Goal: Check status: Check status

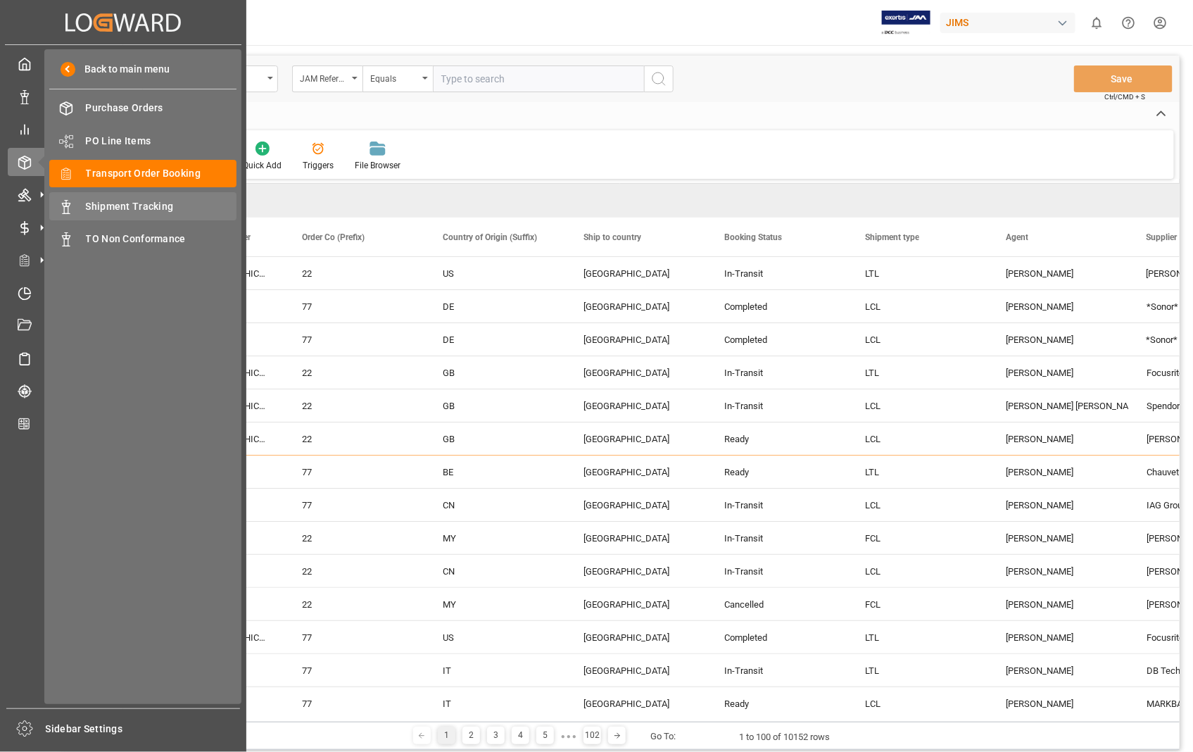
click at [172, 199] on span "Shipment Tracking" at bounding box center [161, 206] width 151 height 15
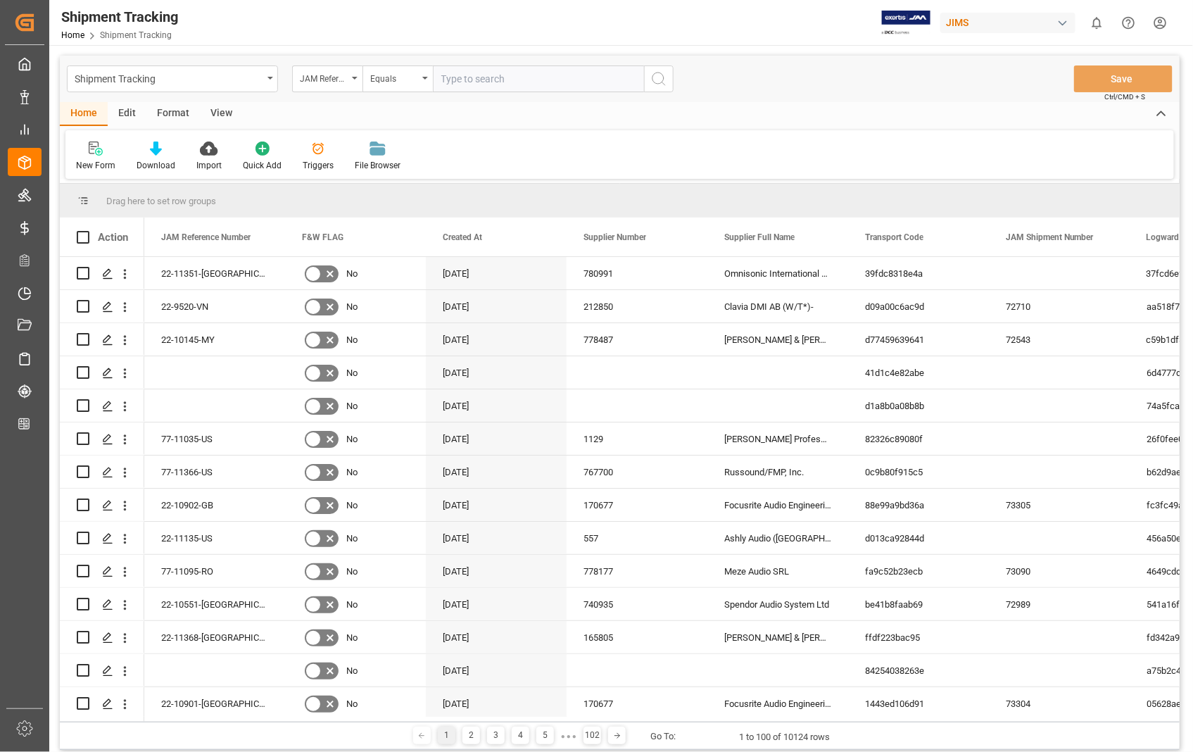
click at [477, 72] on input "text" at bounding box center [538, 78] width 211 height 27
paste input "22-11359-[GEOGRAPHIC_DATA]"
type input "22-11359-[GEOGRAPHIC_DATA]"
click at [655, 82] on icon "search button" at bounding box center [658, 78] width 17 height 17
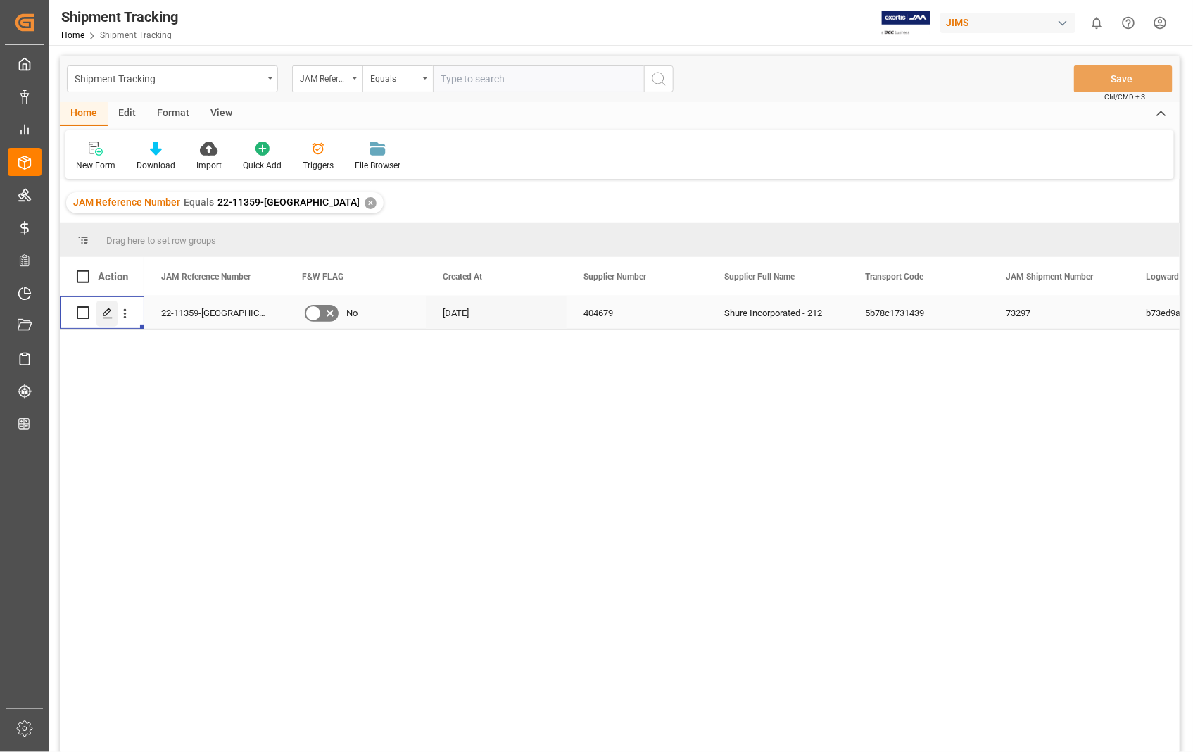
click at [108, 312] on polygon "Press SPACE to select this row." at bounding box center [106, 311] width 7 height 7
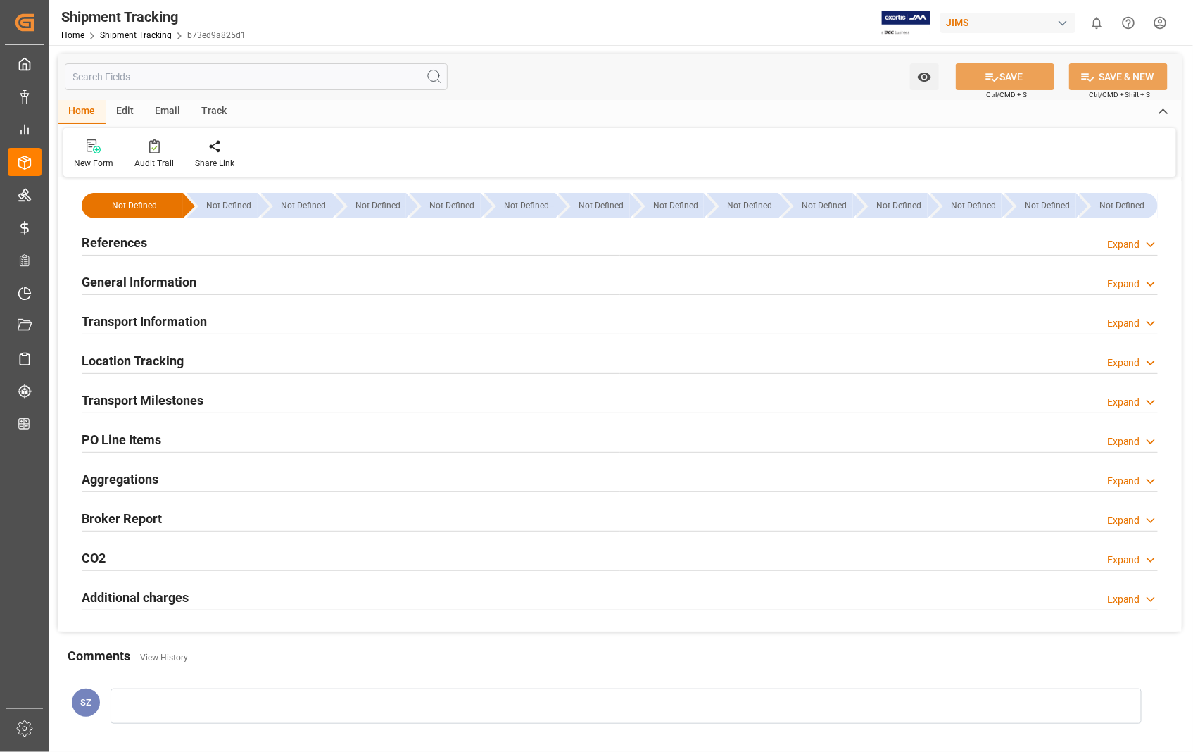
type input "20.9"
click at [156, 324] on h2 "Transport Information" at bounding box center [144, 321] width 125 height 19
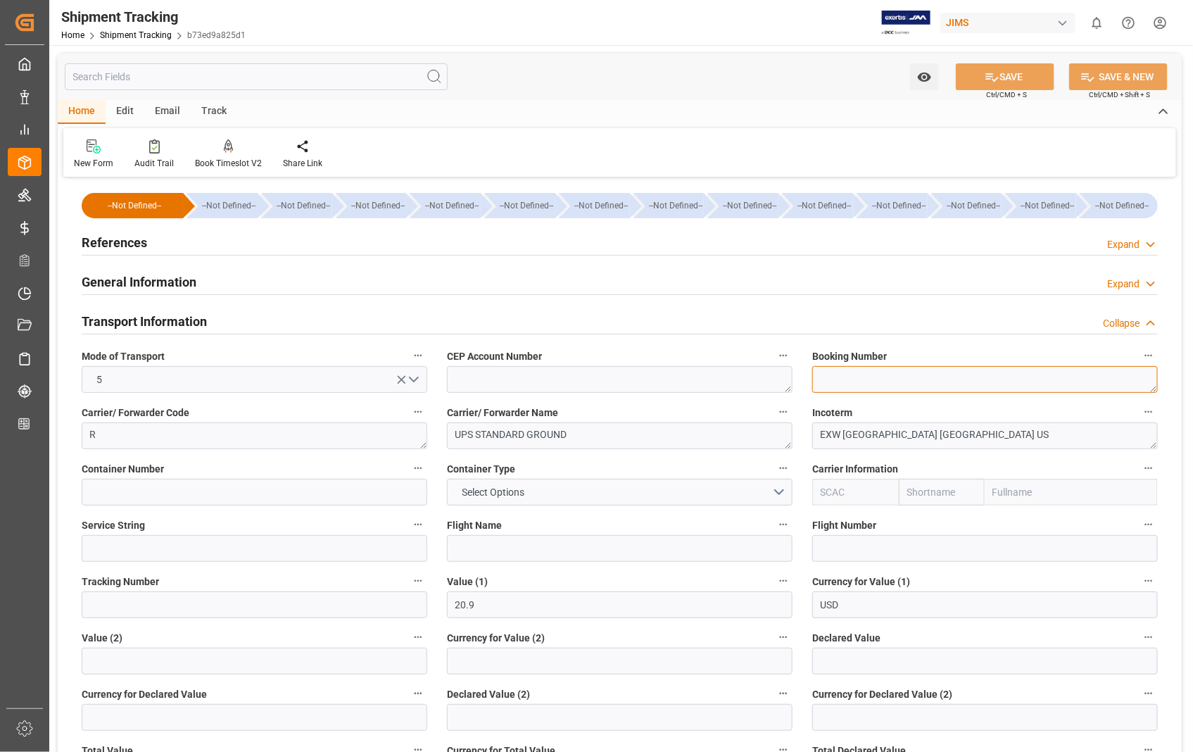
click at [869, 374] on textarea at bounding box center [985, 379] width 346 height 27
paste textarea "1Z6100650390829902"
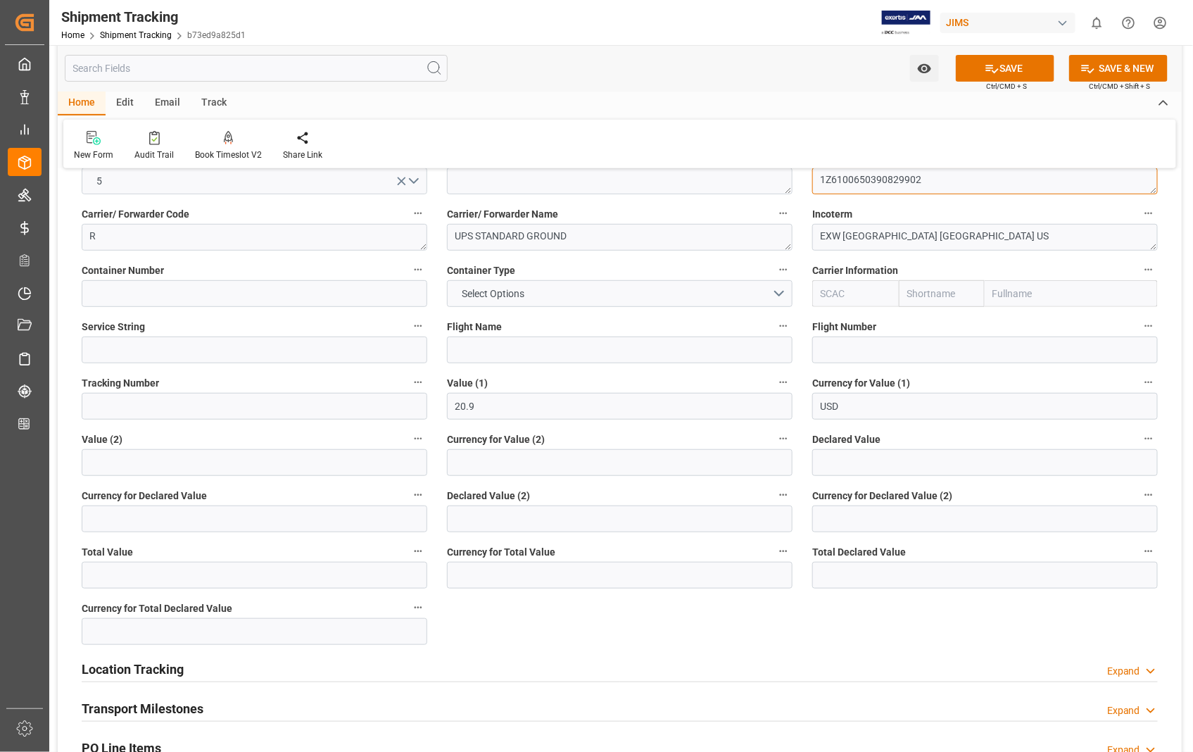
scroll to position [234, 0]
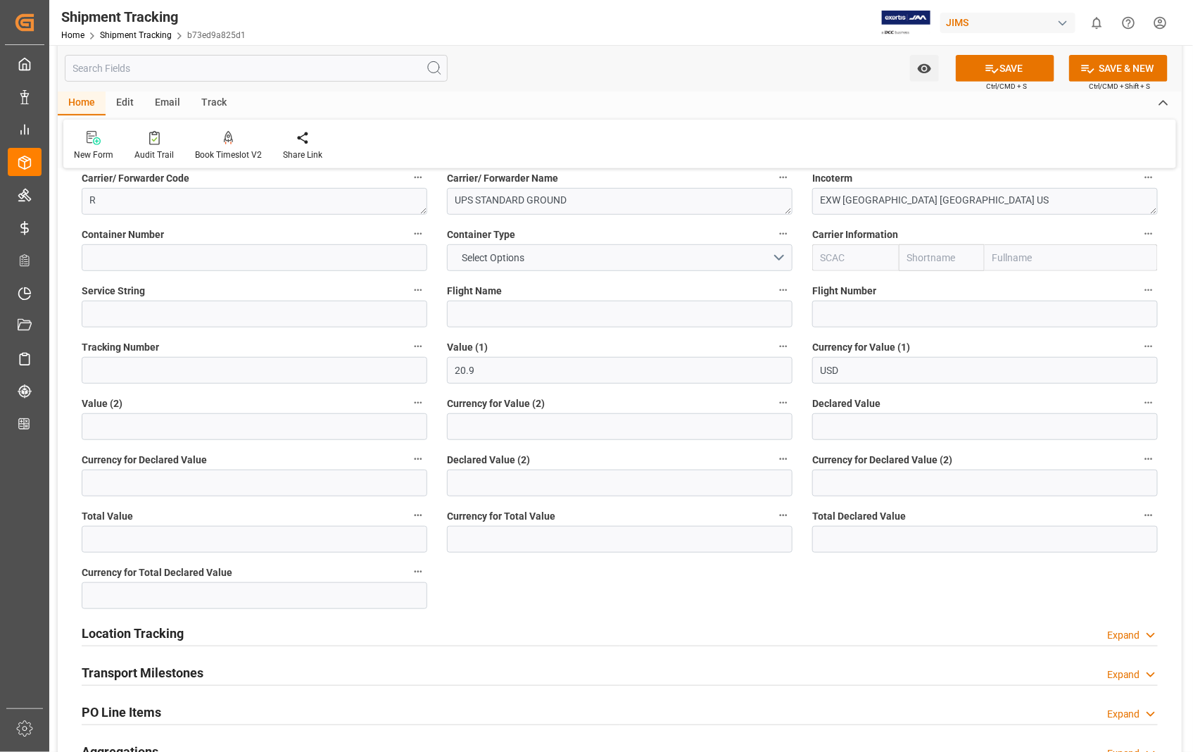
type textarea "1Z6100650390829902"
click at [152, 369] on input at bounding box center [255, 370] width 346 height 27
paste input "1Z6100650390829902"
type input "1Z6100650390829902"
click at [1012, 71] on button "SAVE" at bounding box center [1005, 68] width 99 height 27
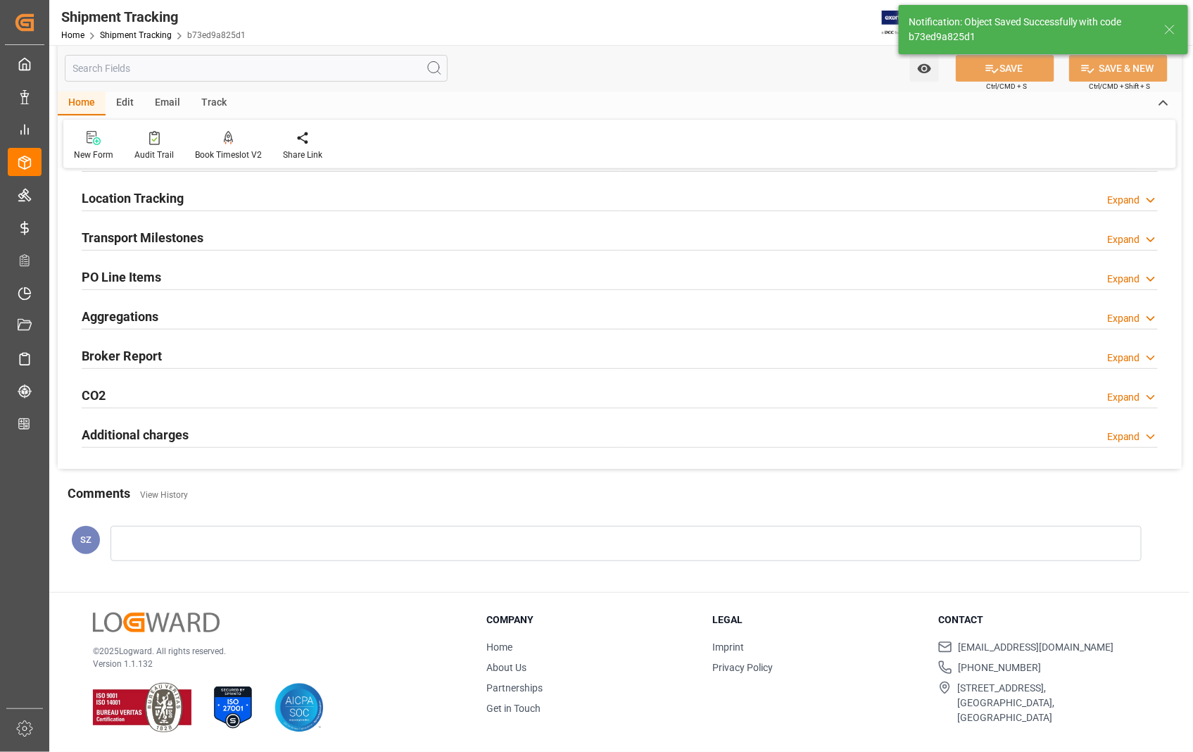
scroll to position [163, 0]
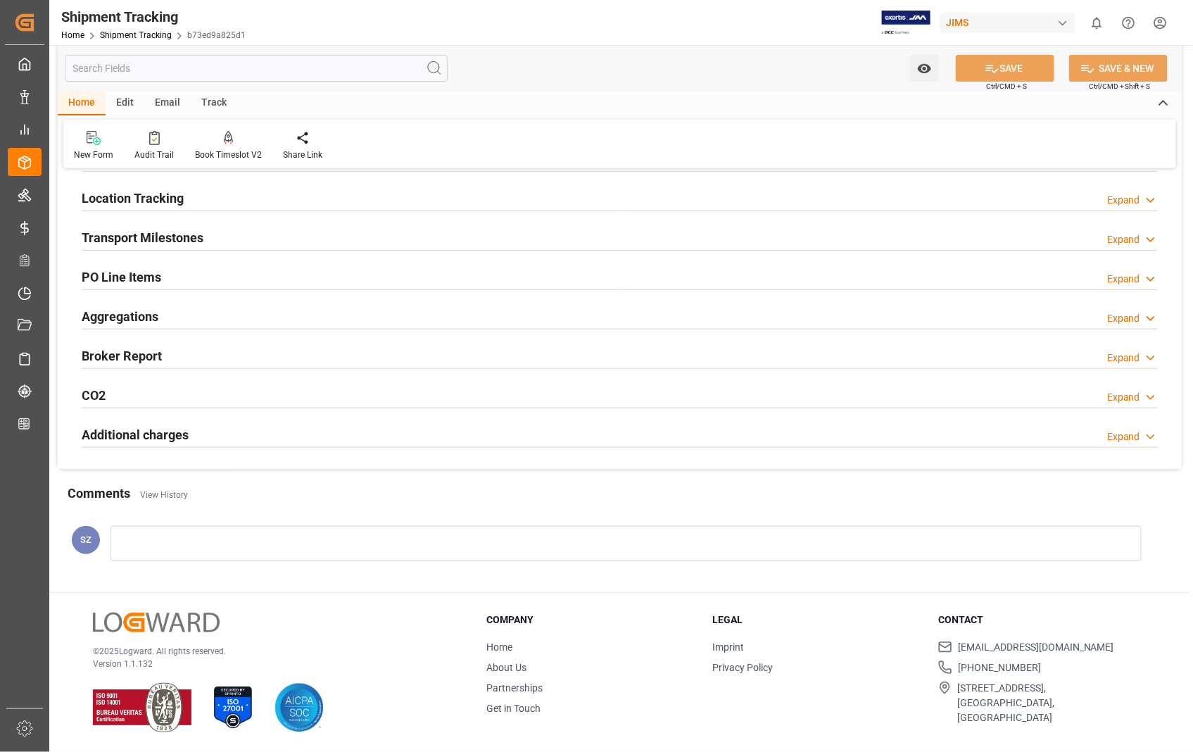
click at [153, 236] on h2 "Transport Milestones" at bounding box center [143, 237] width 122 height 19
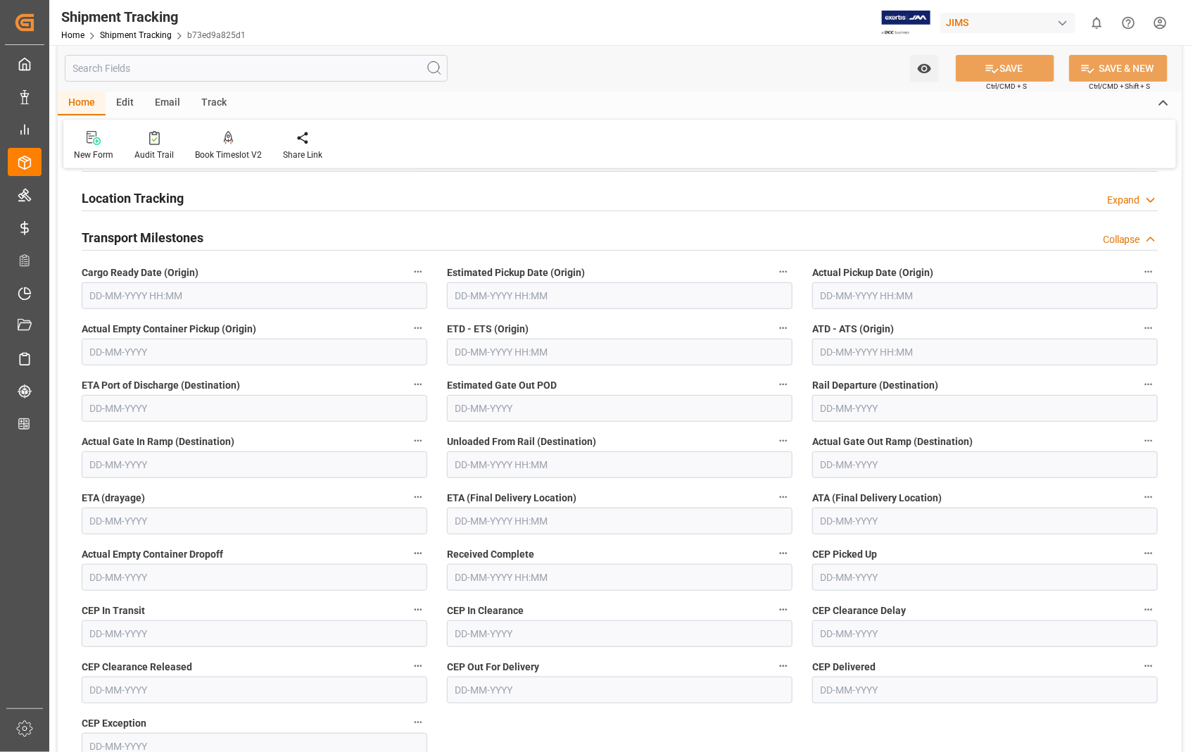
scroll to position [234, 0]
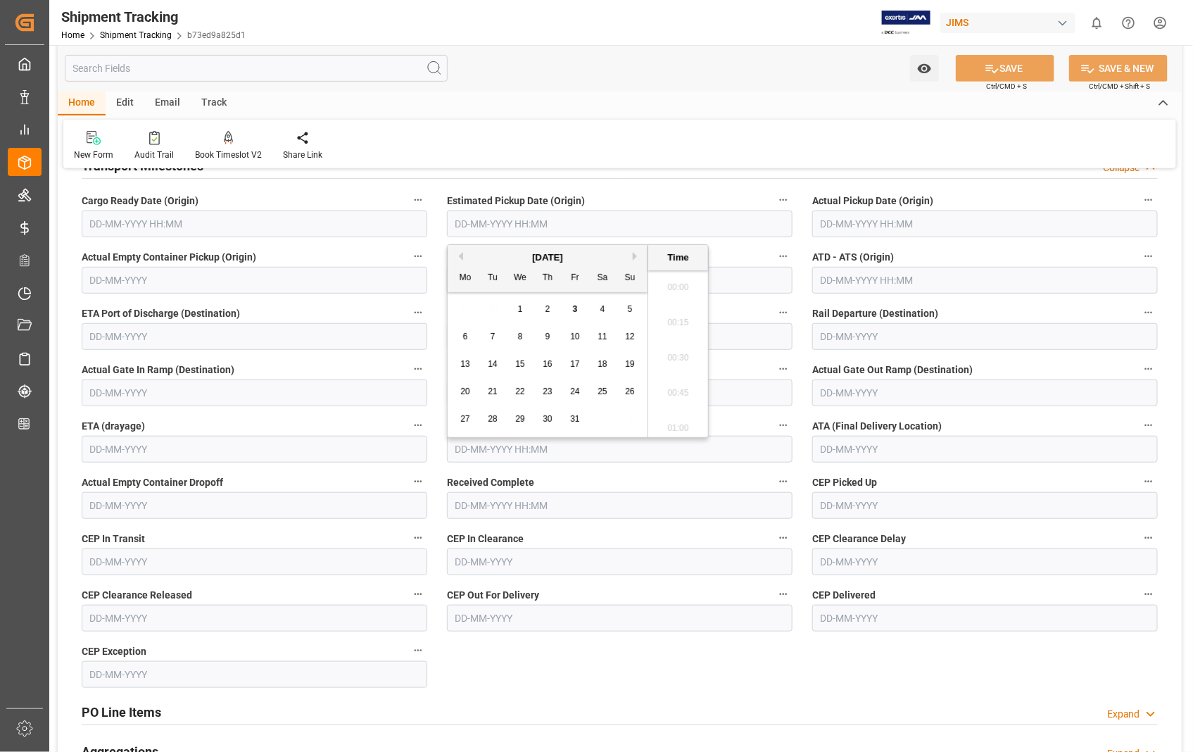
click at [591, 218] on input "text" at bounding box center [620, 223] width 346 height 27
click at [546, 304] on span "2" at bounding box center [547, 309] width 5 height 10
type input "[DATE] 00:00"
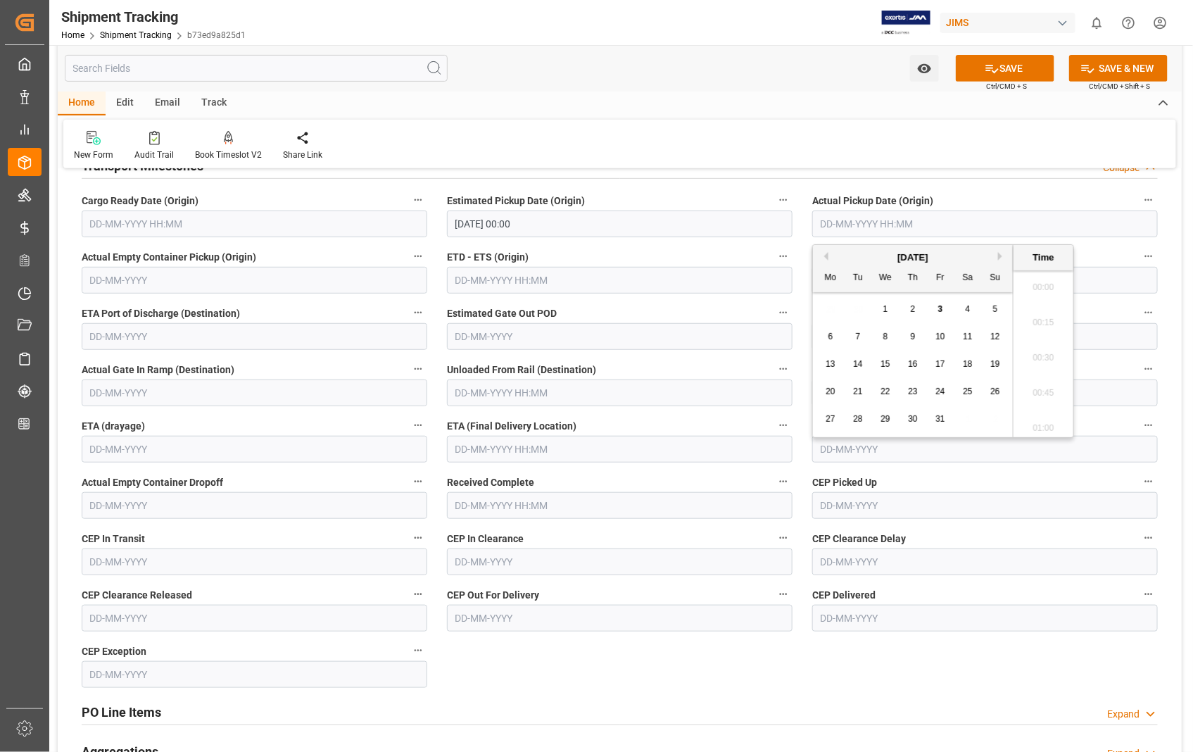
click at [944, 219] on input "text" at bounding box center [985, 223] width 346 height 27
click at [915, 305] on span "2" at bounding box center [913, 309] width 5 height 10
type input "[DATE] 00:00"
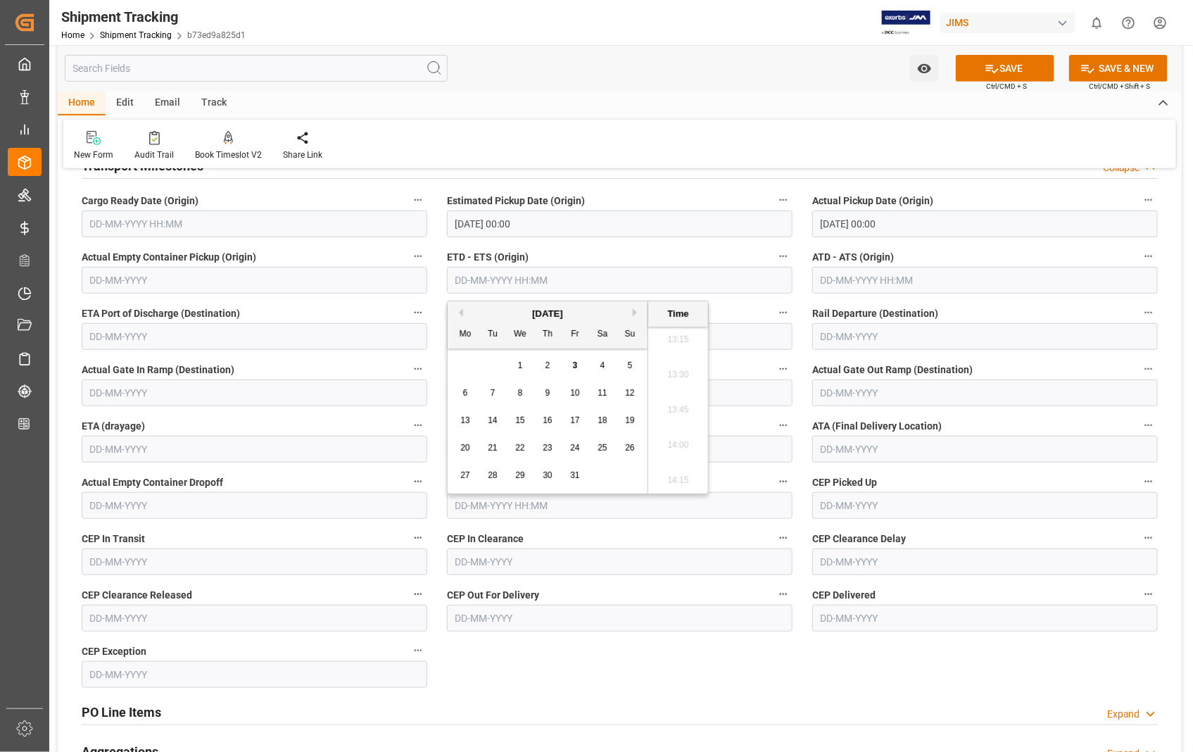
click at [476, 282] on input "text" at bounding box center [620, 280] width 346 height 27
click at [550, 365] on span "2" at bounding box center [547, 365] width 5 height 10
type input "[DATE] 00:00"
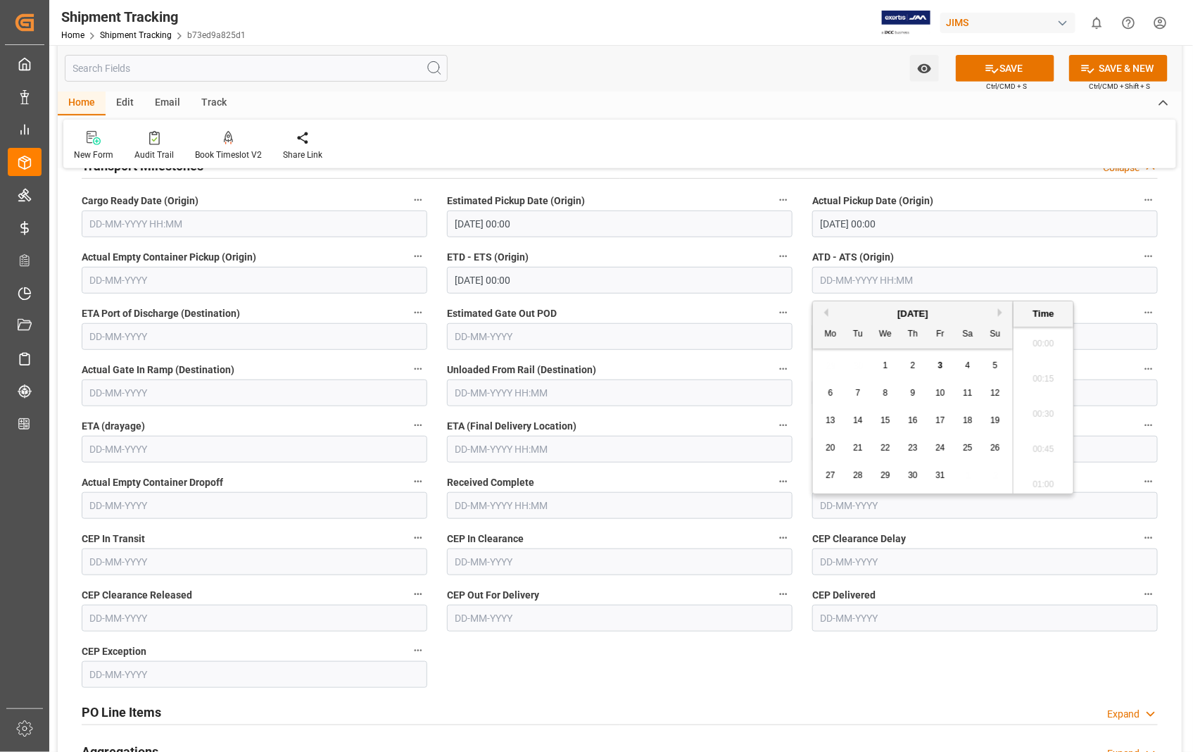
click at [1016, 278] on input "text" at bounding box center [985, 280] width 346 height 27
click at [916, 366] on div "2" at bounding box center [913, 366] width 18 height 17
type input "[DATE] 00:00"
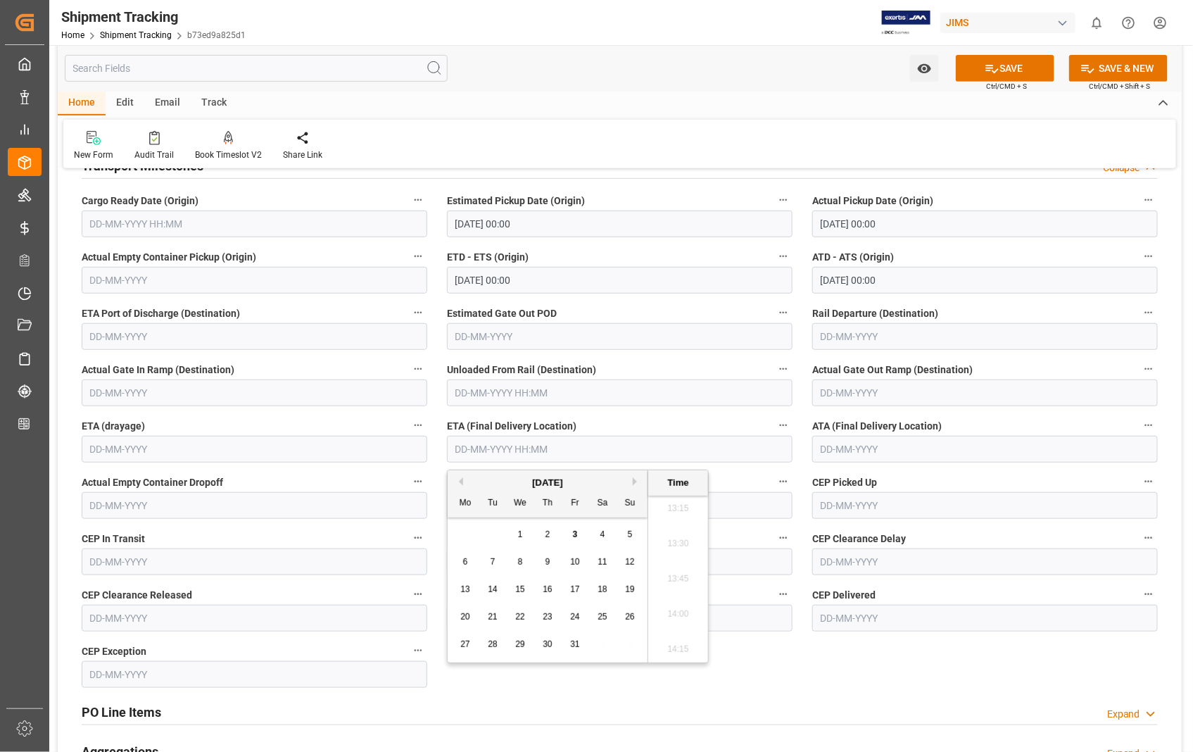
click at [572, 447] on input "text" at bounding box center [620, 449] width 346 height 27
click at [464, 563] on span "6" at bounding box center [465, 562] width 5 height 10
type input "[DATE] 00:00"
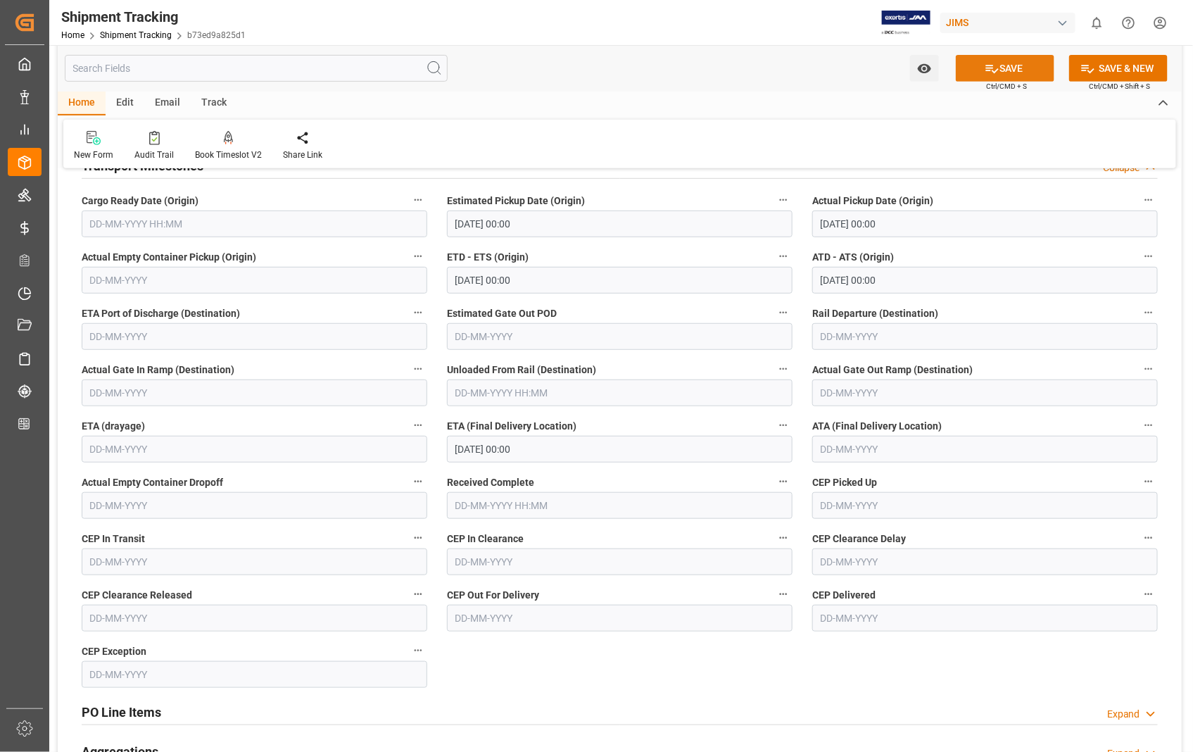
click at [1009, 69] on button "SAVE" at bounding box center [1005, 68] width 99 height 27
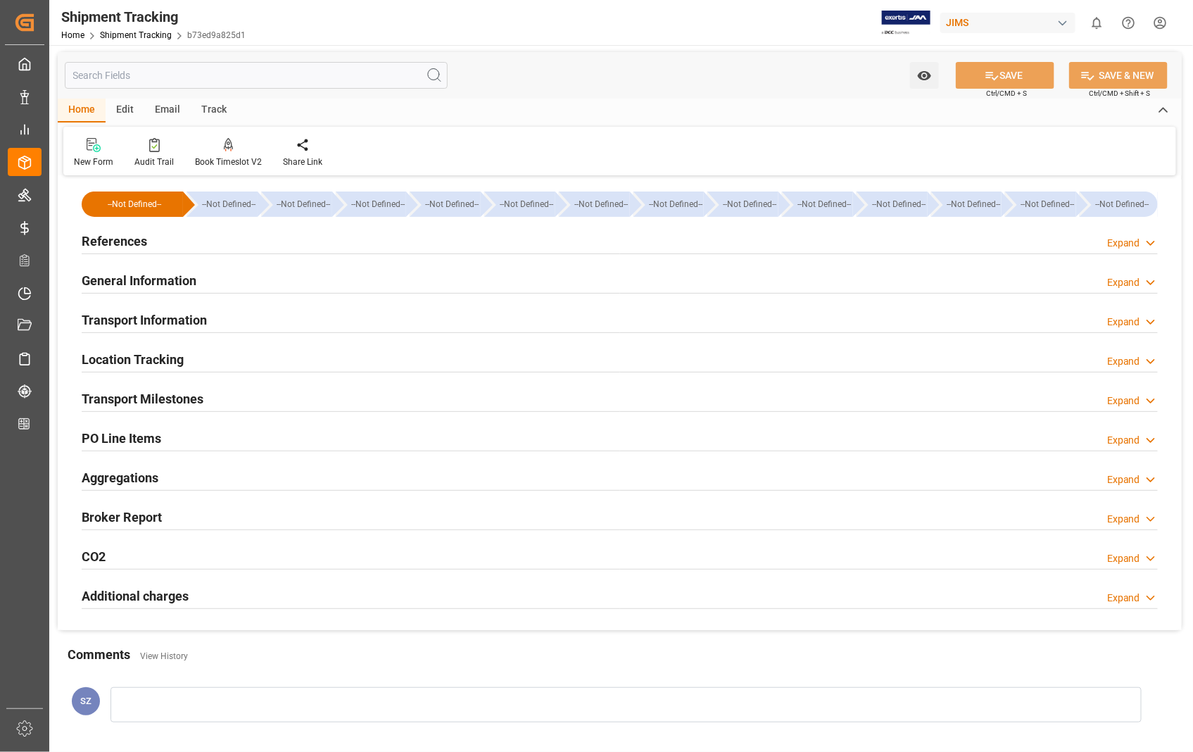
scroll to position [0, 0]
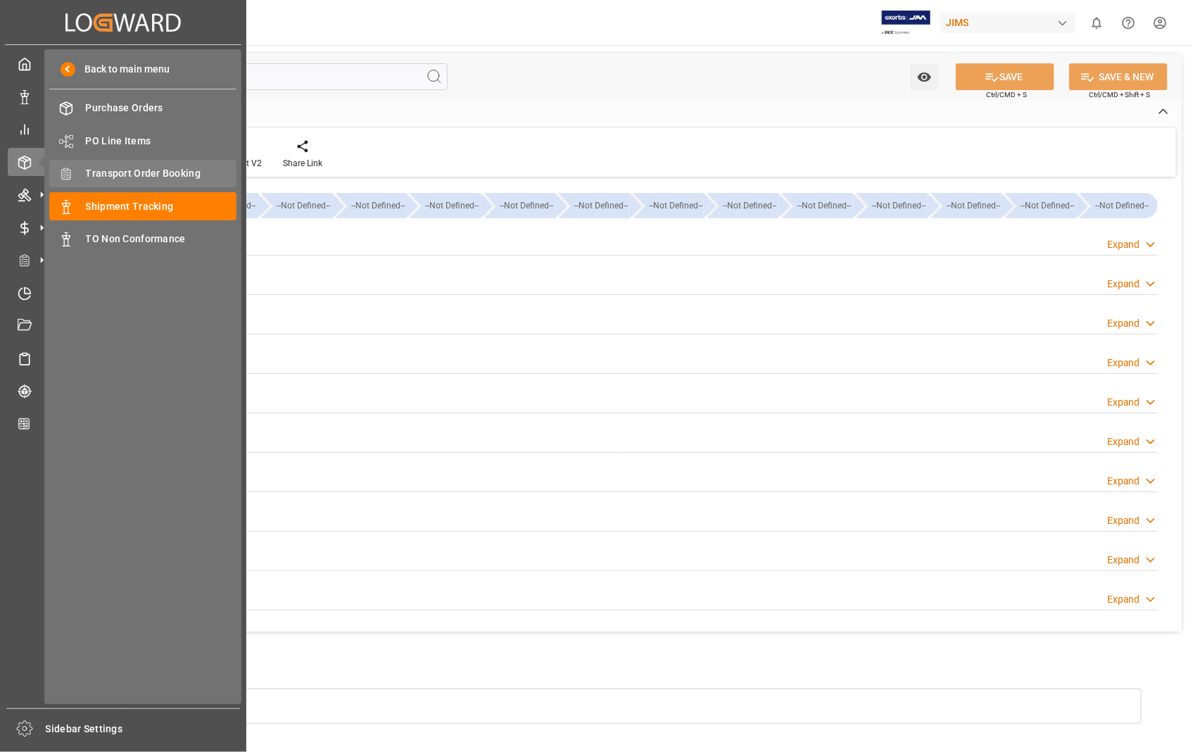
click at [163, 171] on span "Transport Order Booking" at bounding box center [161, 173] width 151 height 15
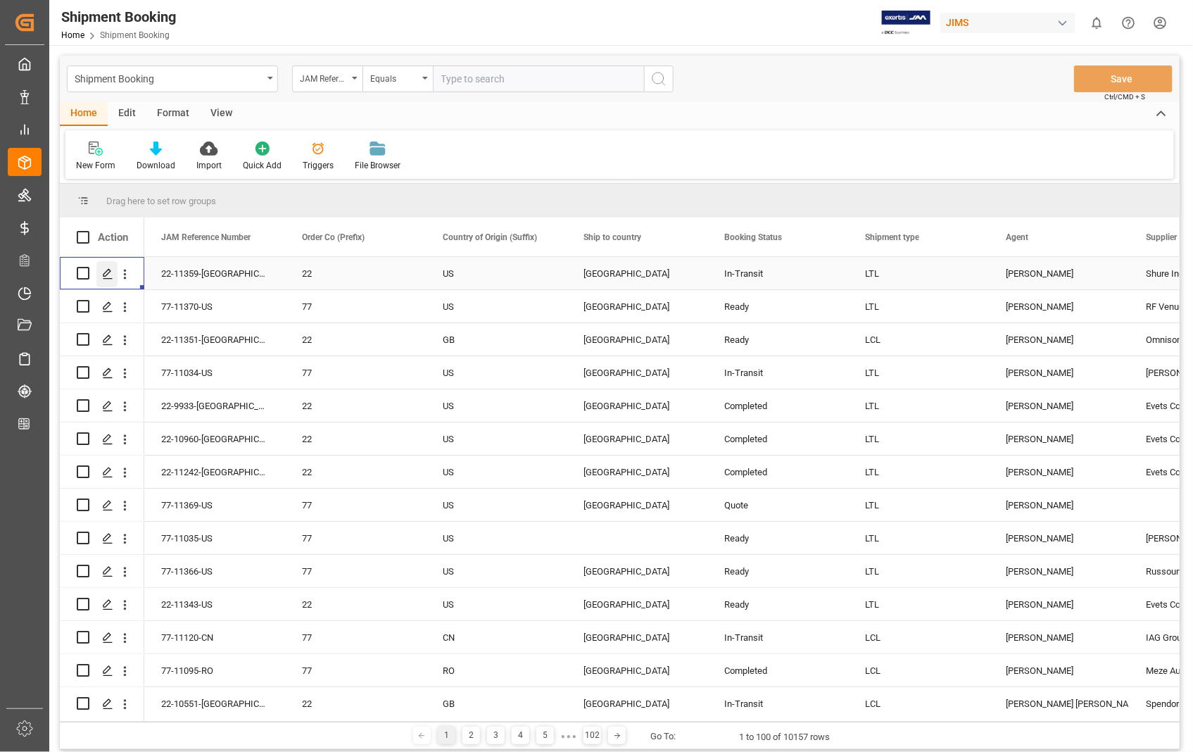
click at [108, 273] on polygon "Press SPACE to select this row." at bounding box center [106, 272] width 7 height 7
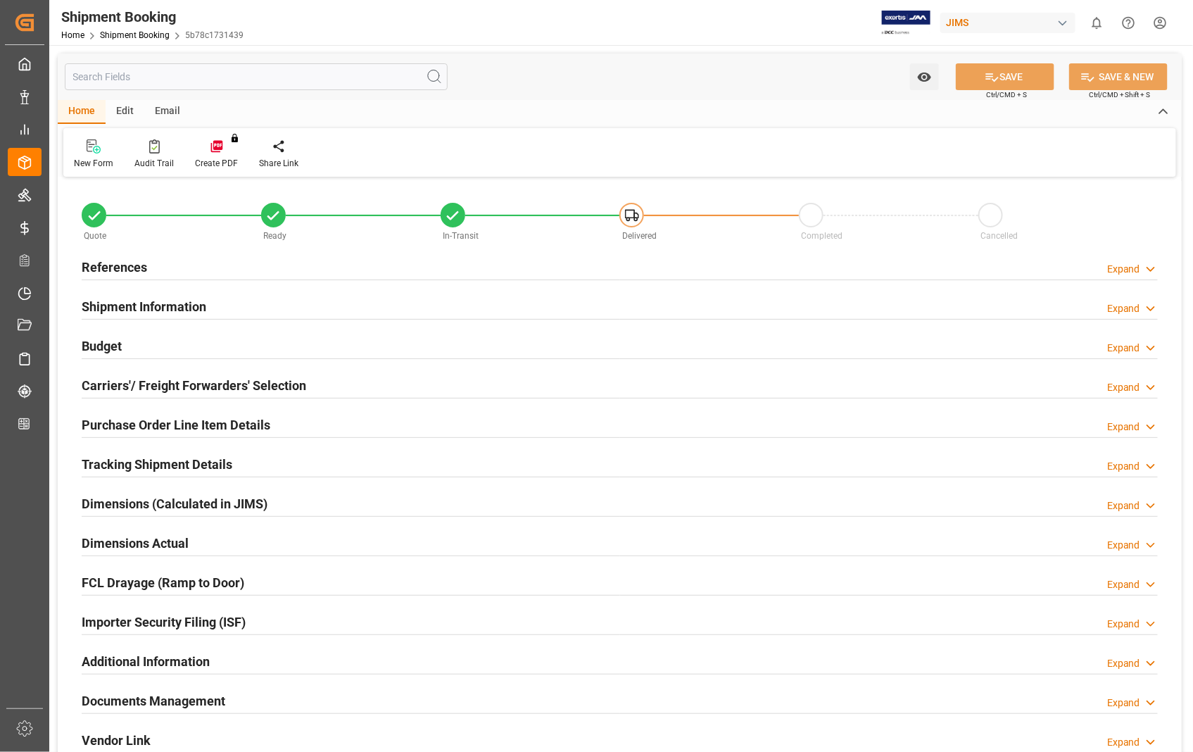
type input "0.5"
type input "1"
type input "0"
click at [187, 700] on h2 "Documents Management" at bounding box center [154, 700] width 144 height 19
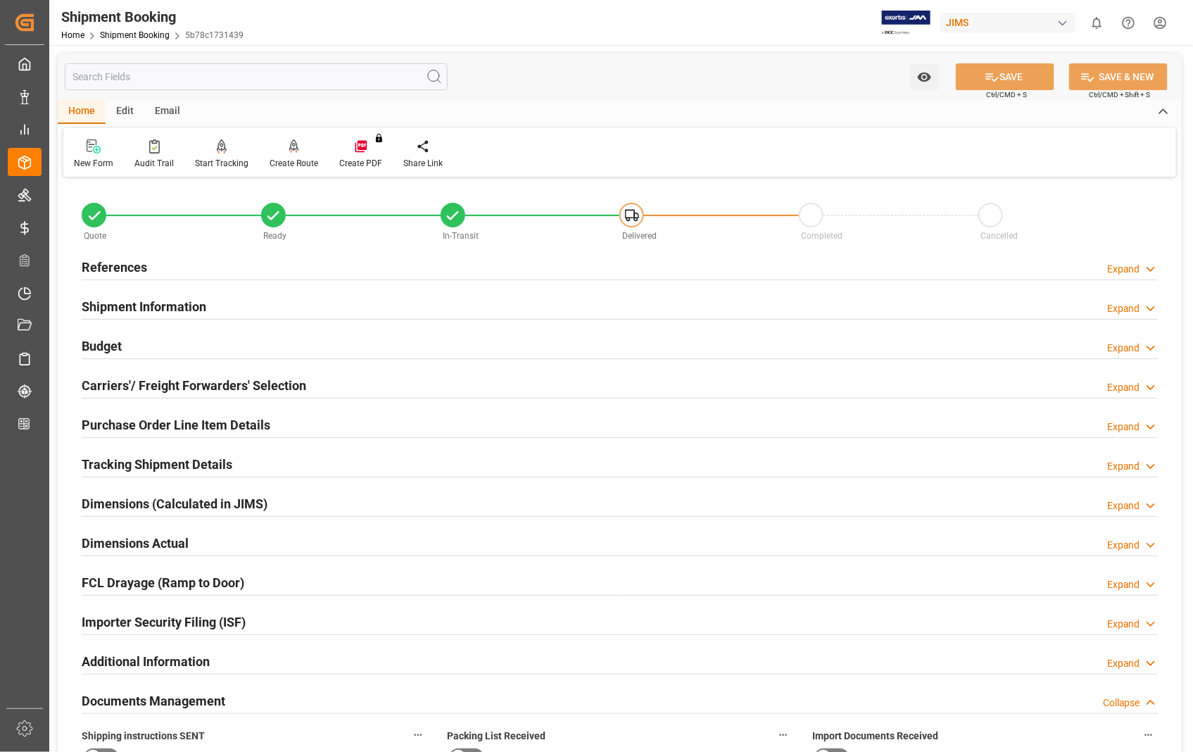
click at [162, 538] on h2 "Dimensions Actual" at bounding box center [135, 542] width 107 height 19
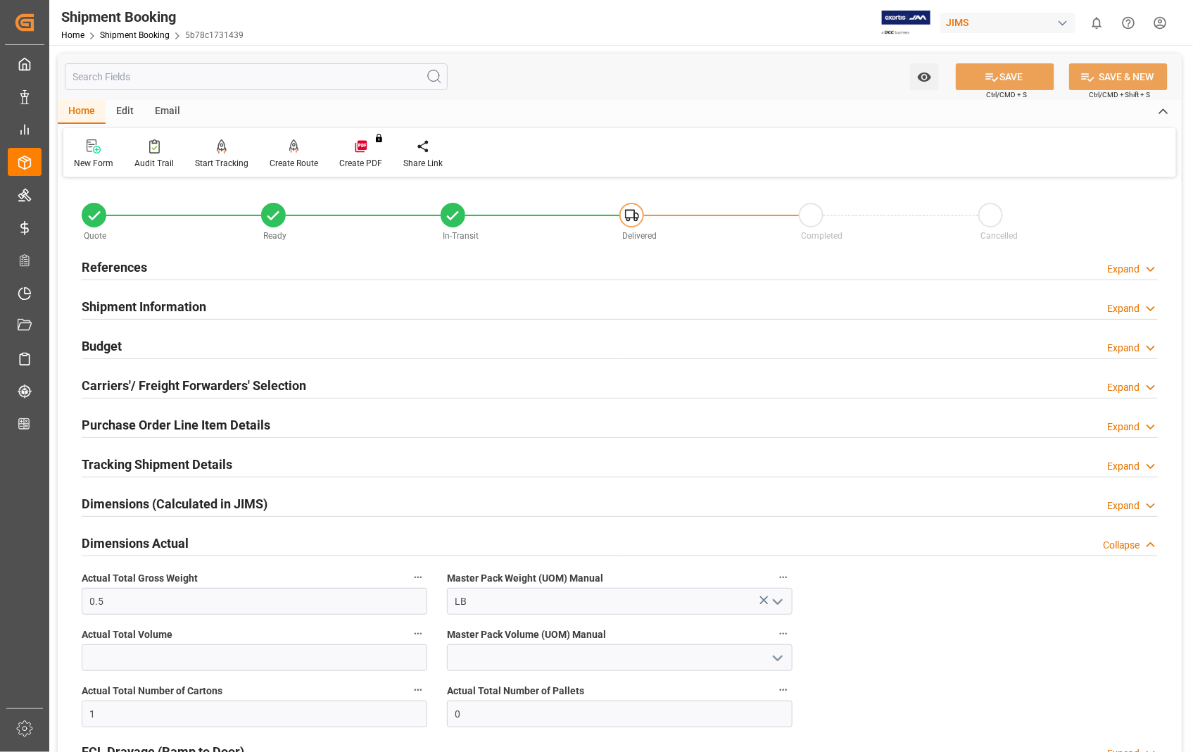
click at [162, 538] on h2 "Dimensions Actual" at bounding box center [135, 542] width 107 height 19
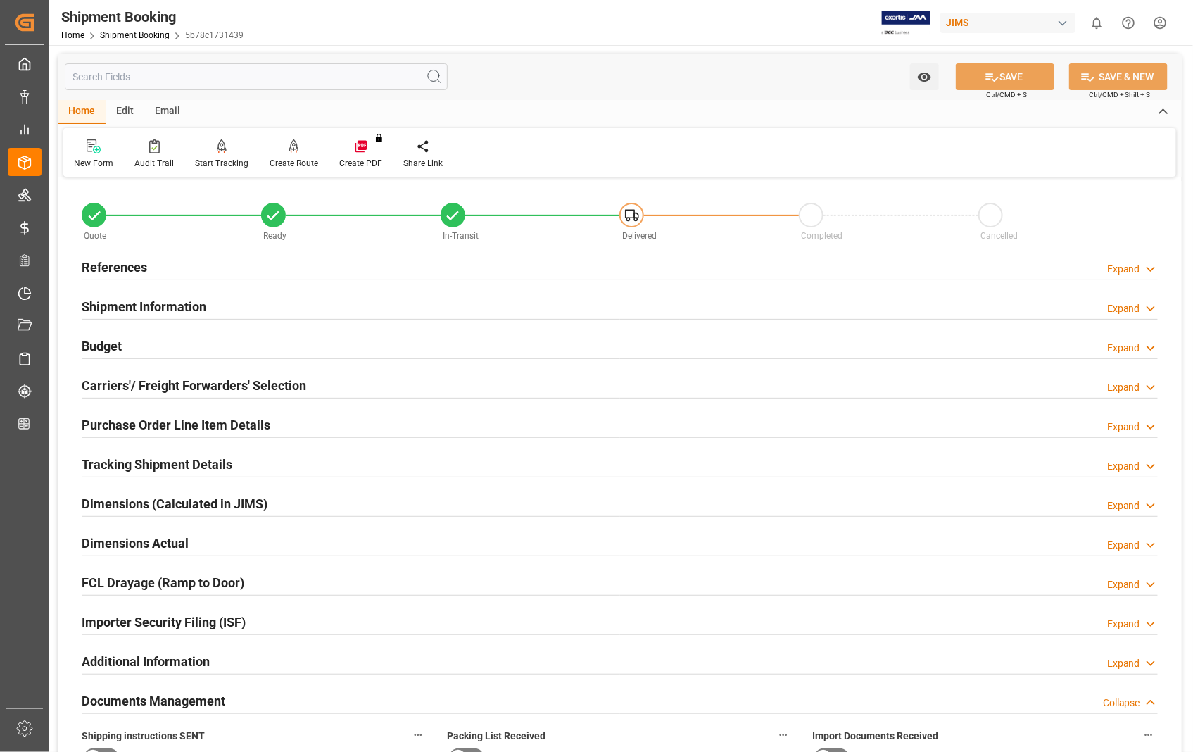
click at [182, 697] on h2 "Documents Management" at bounding box center [154, 700] width 144 height 19
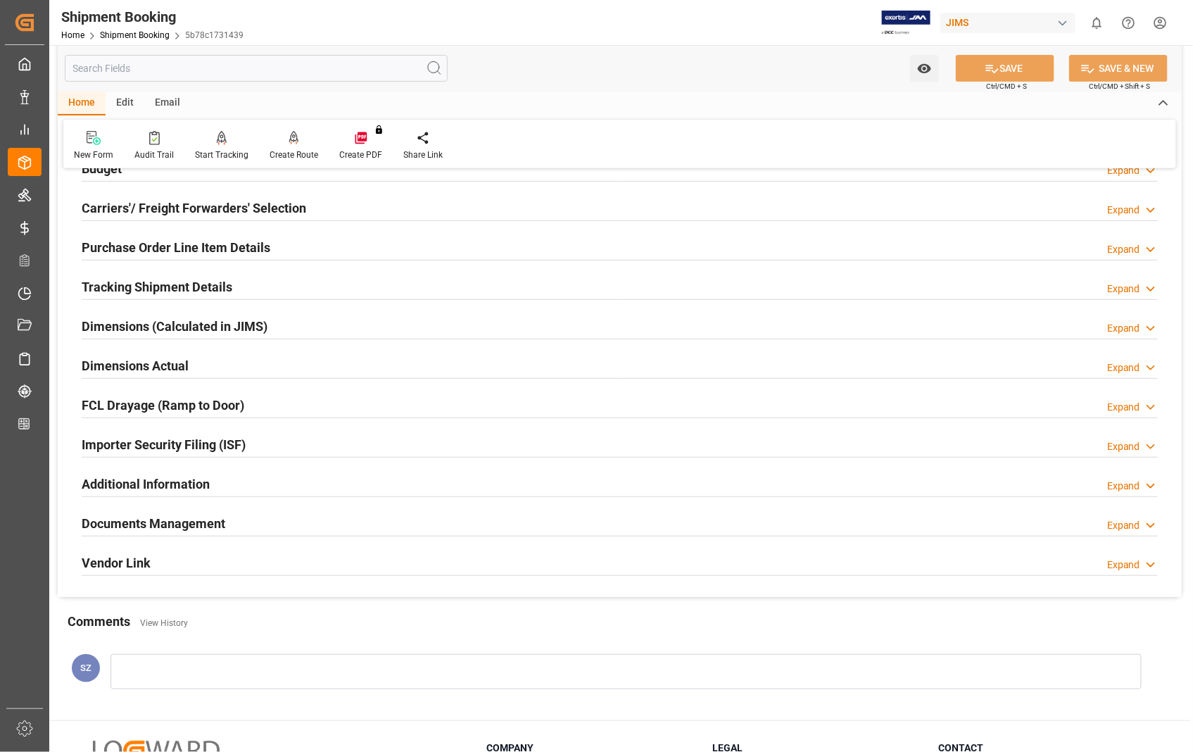
scroll to position [305, 0]
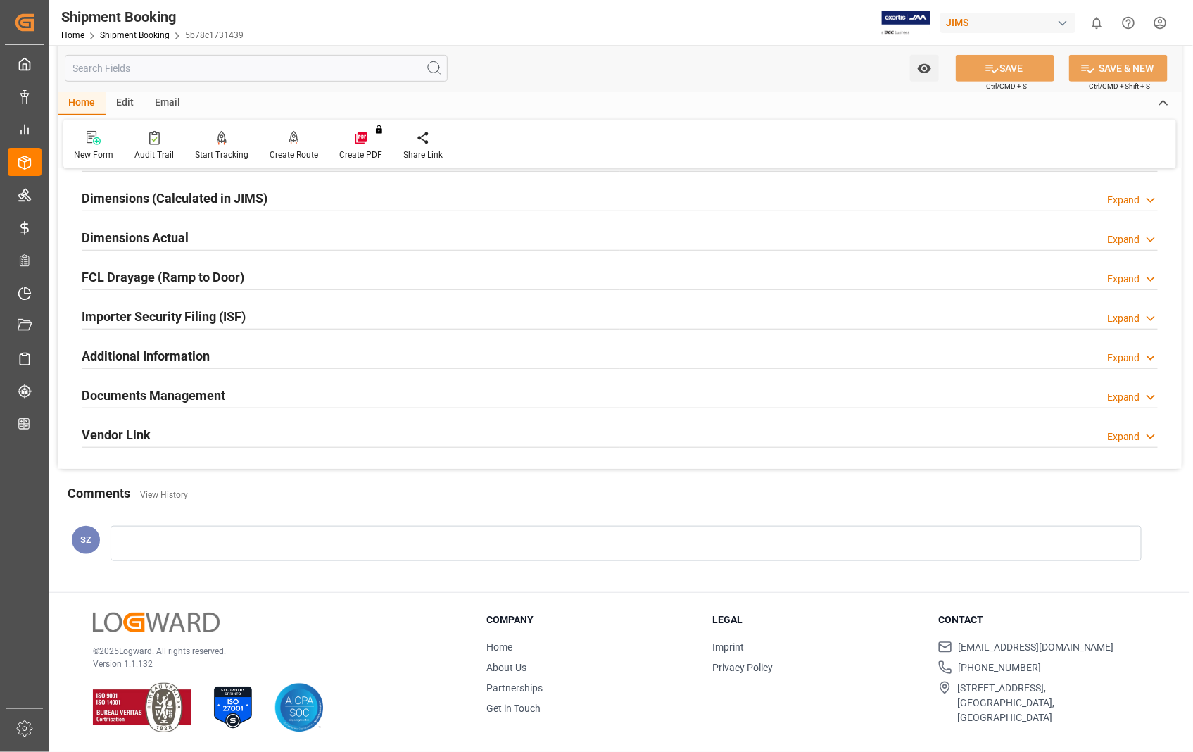
click at [155, 402] on h2 "Documents Management" at bounding box center [154, 395] width 144 height 19
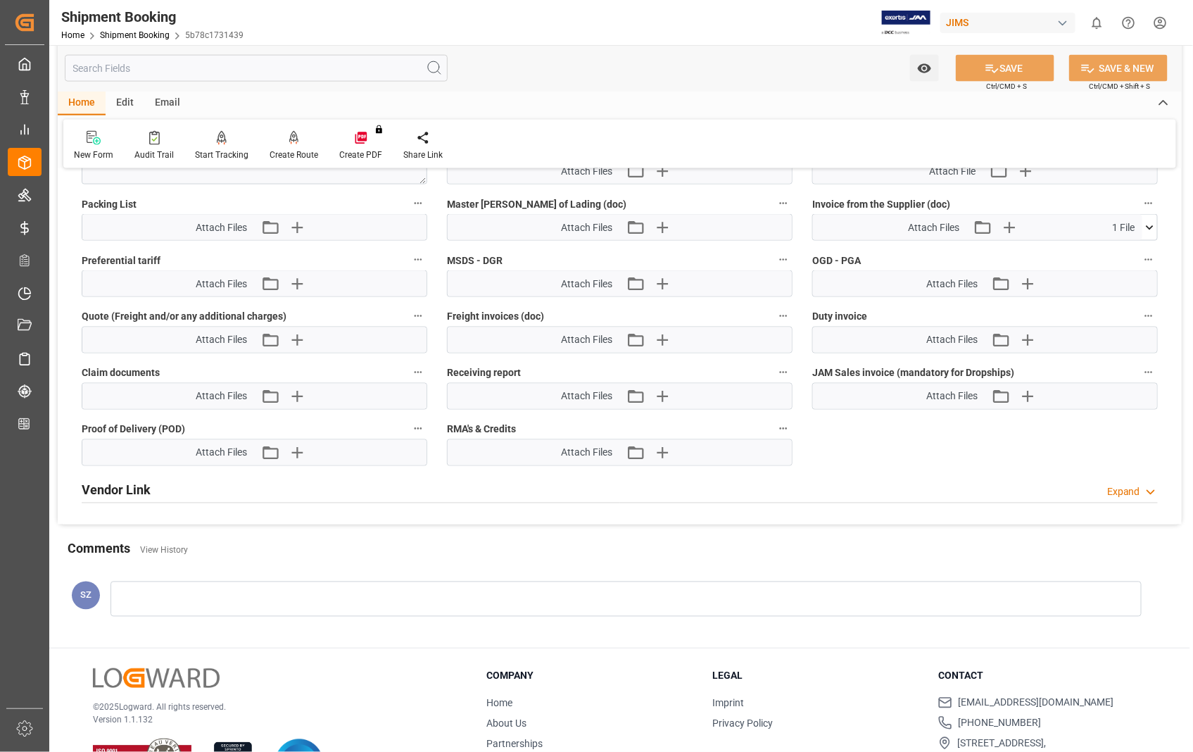
scroll to position [853, 0]
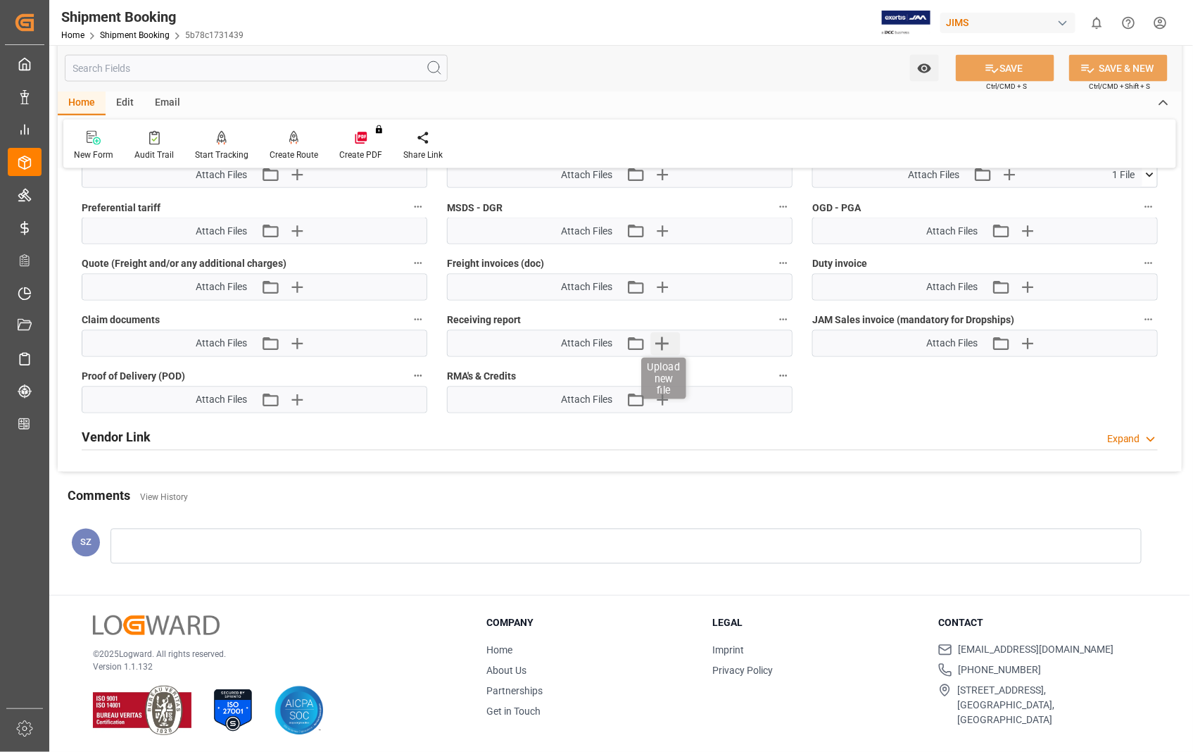
click at [662, 339] on icon "button" at bounding box center [662, 343] width 23 height 23
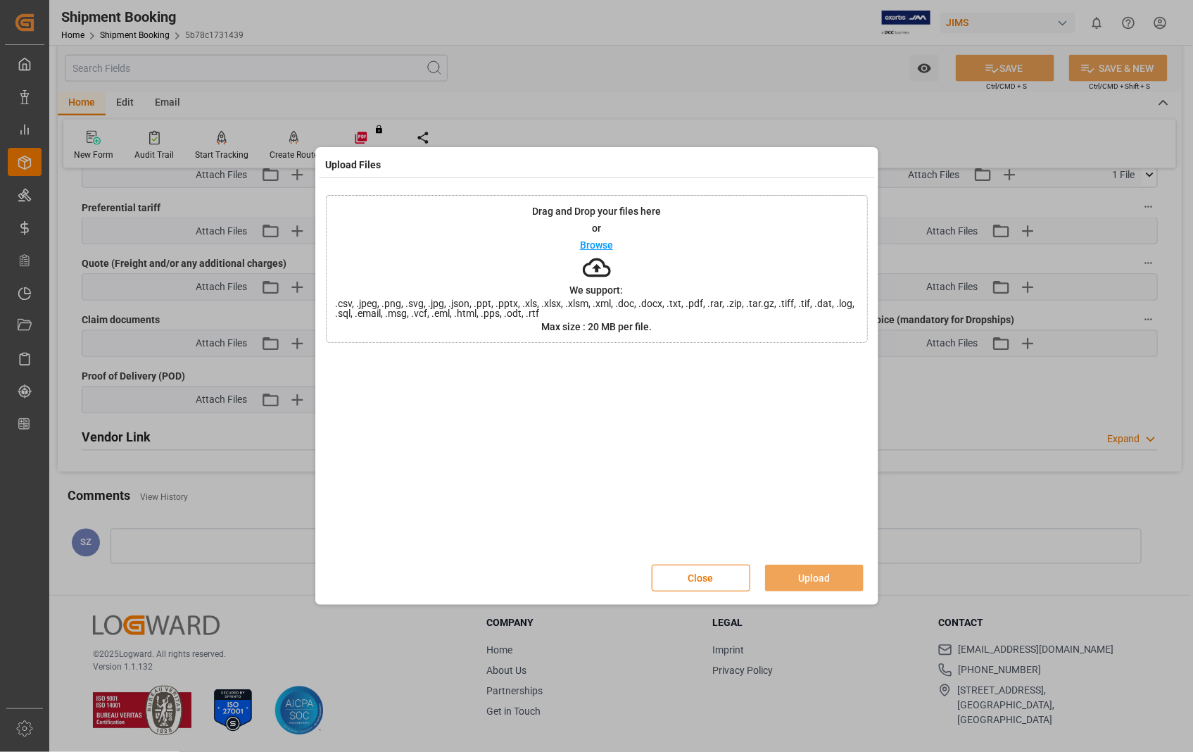
click at [588, 245] on p "Browse" at bounding box center [596, 245] width 33 height 10
click at [840, 581] on button "Upload" at bounding box center [814, 577] width 99 height 27
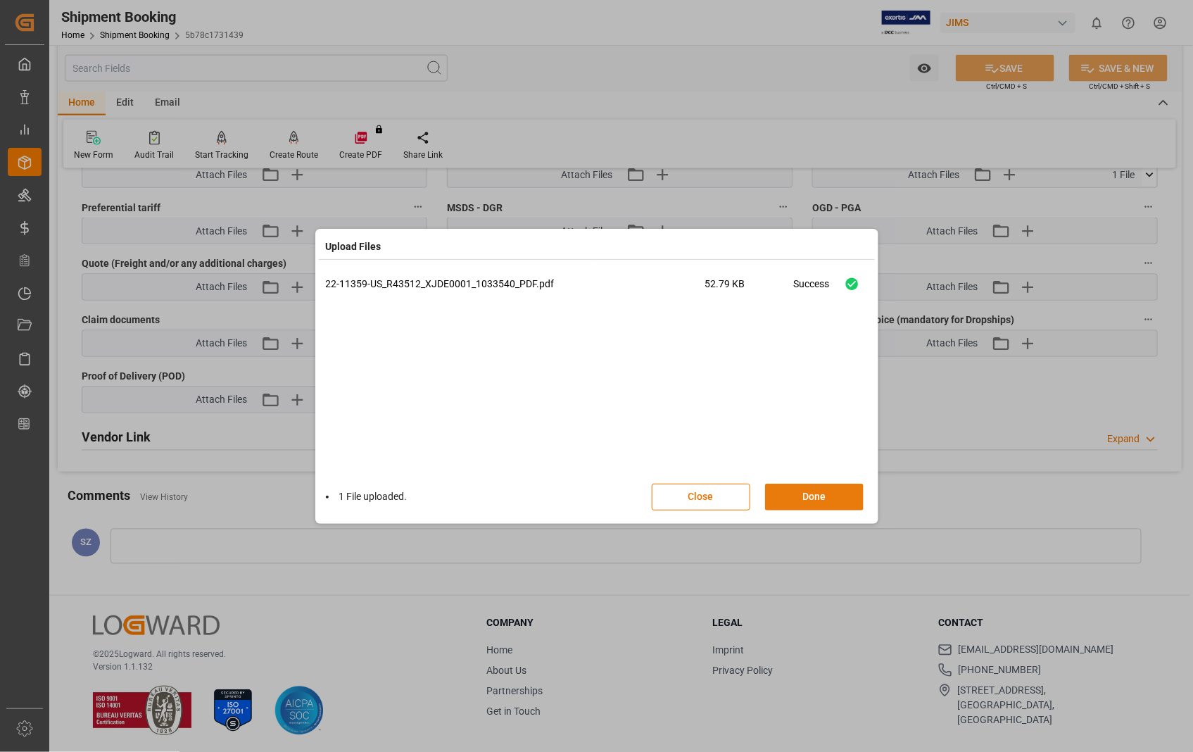
click at [804, 493] on button "Done" at bounding box center [814, 496] width 99 height 27
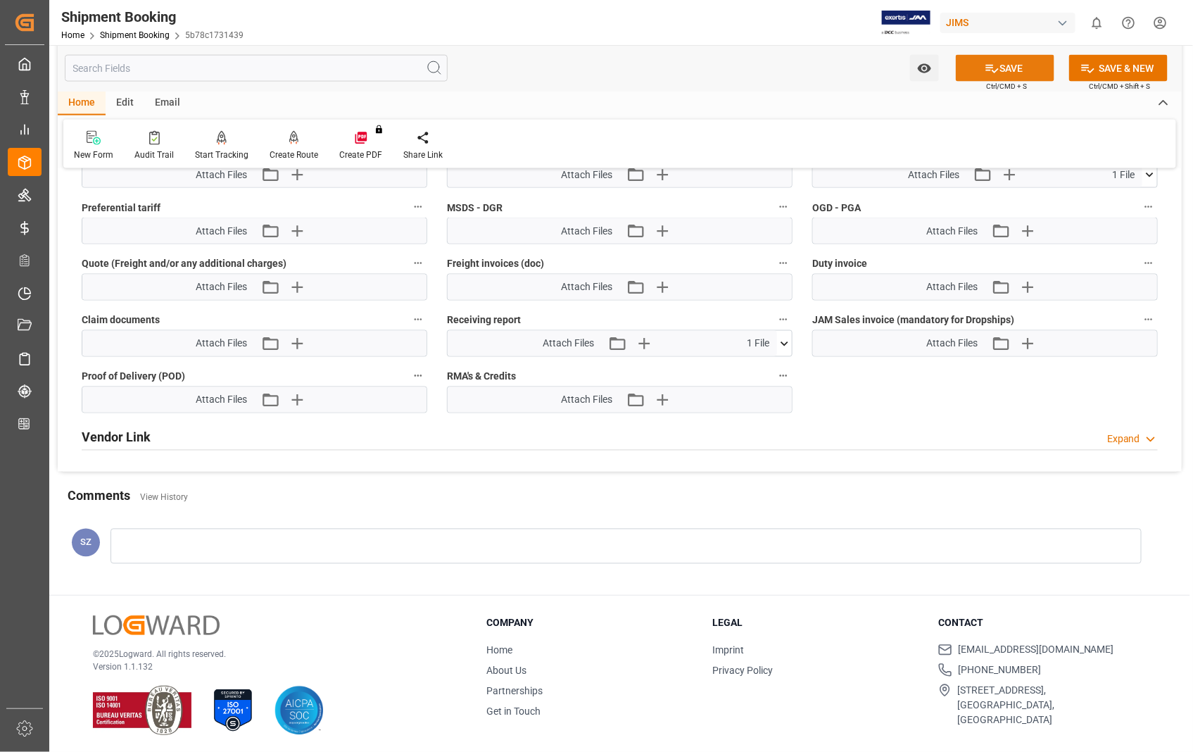
click at [1018, 68] on button "SAVE" at bounding box center [1005, 68] width 99 height 27
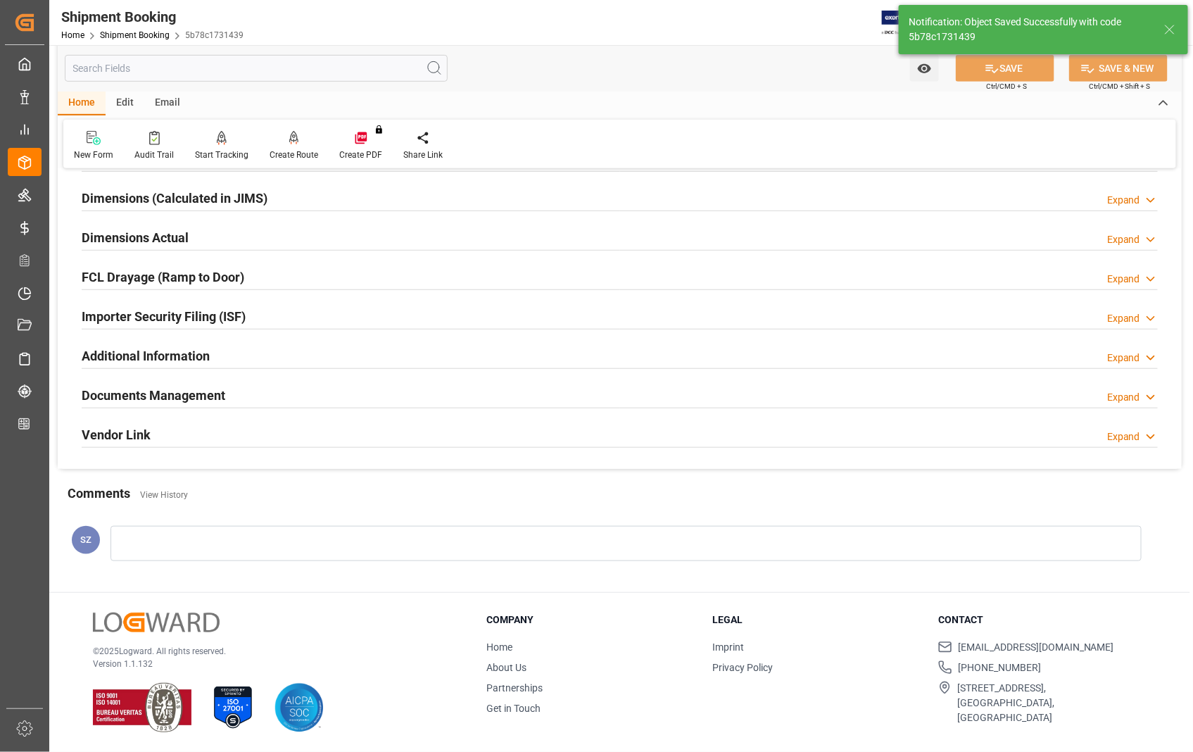
scroll to position [305, 0]
